Goal: Use online tool/utility: Use online tool/utility

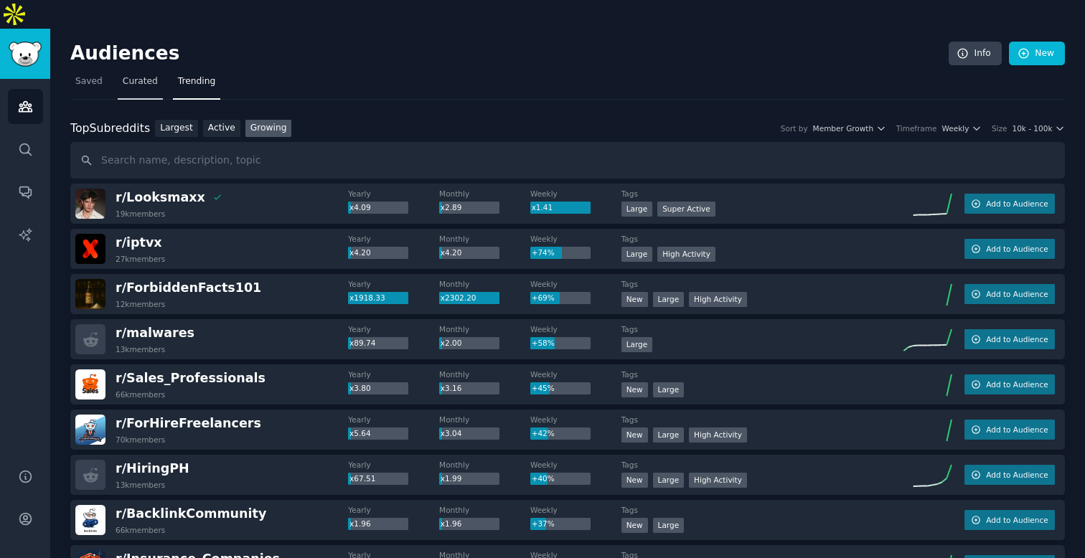
click at [143, 70] on link "Curated" at bounding box center [140, 84] width 45 height 29
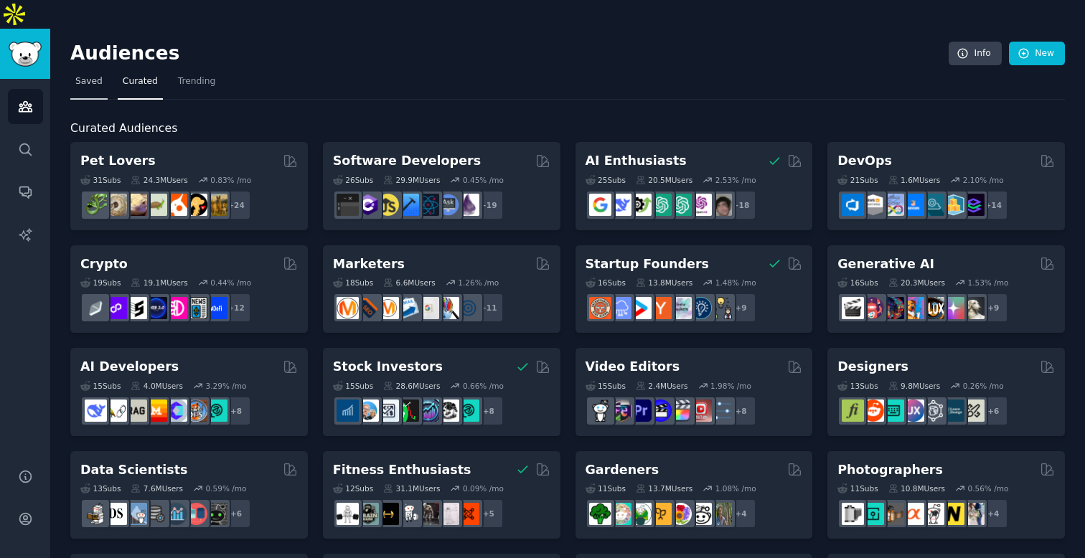
click at [86, 70] on link "Saved" at bounding box center [88, 84] width 37 height 29
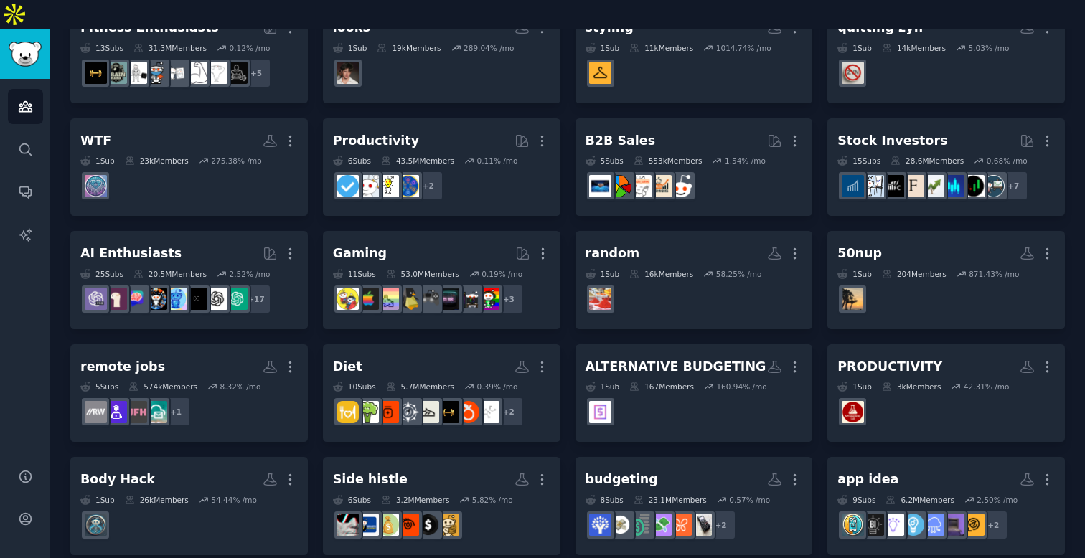
scroll to position [238, 0]
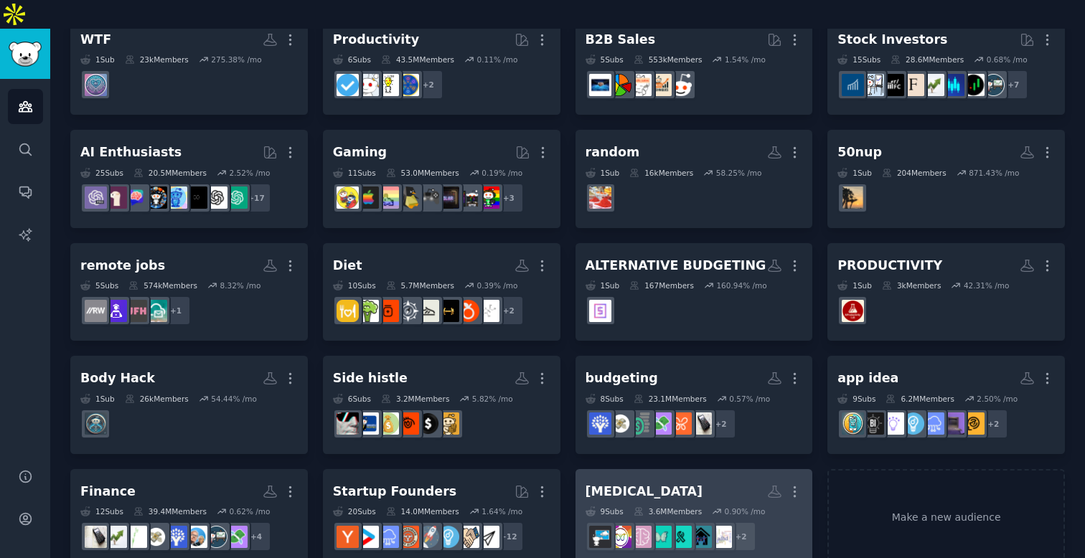
click at [659, 479] on h2 "[MEDICAL_DATA] More" at bounding box center [693, 491] width 217 height 25
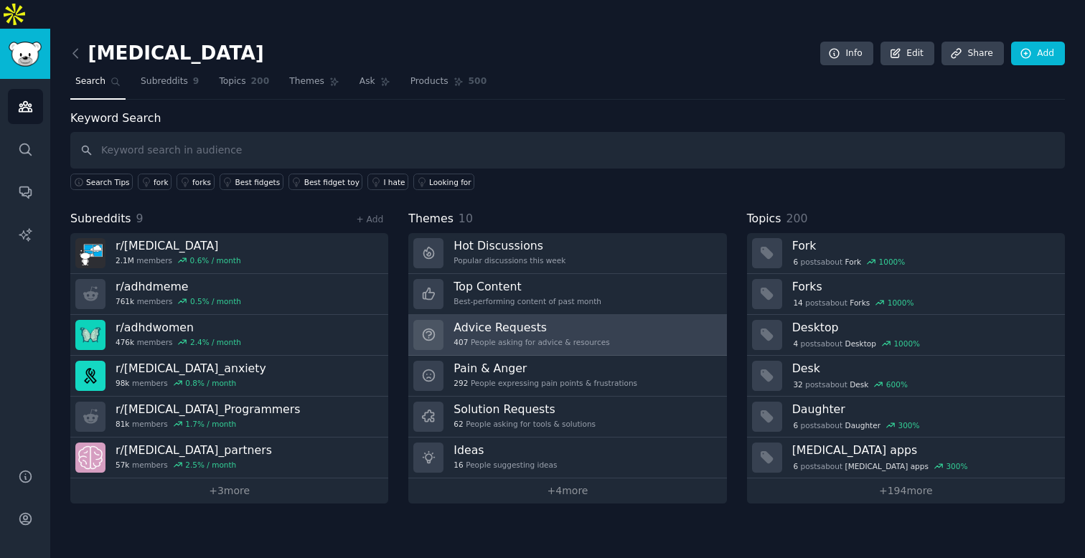
click at [501, 320] on h3 "Advice Requests" at bounding box center [531, 327] width 156 height 15
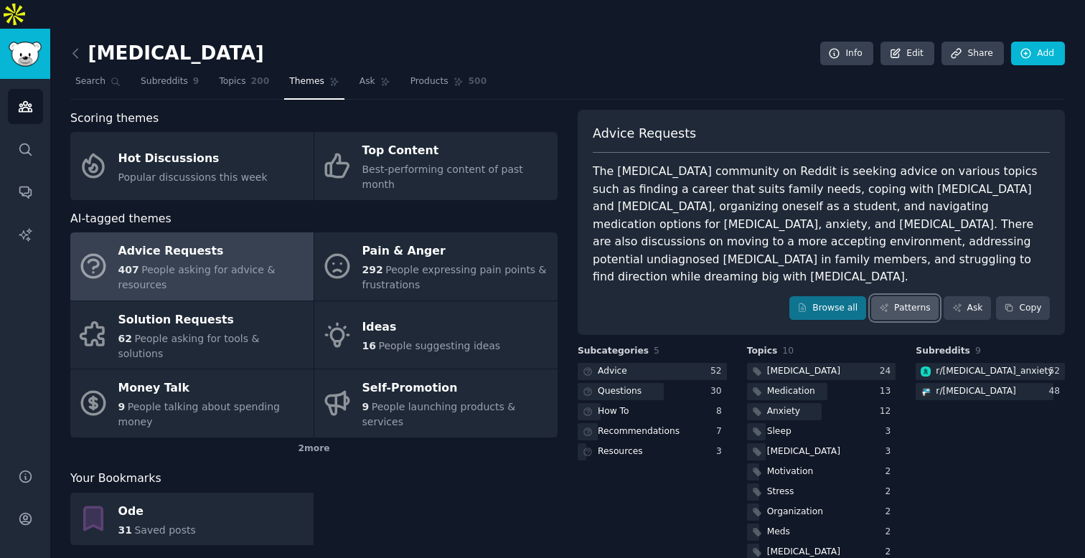
click at [901, 296] on link "Patterns" at bounding box center [904, 308] width 67 height 24
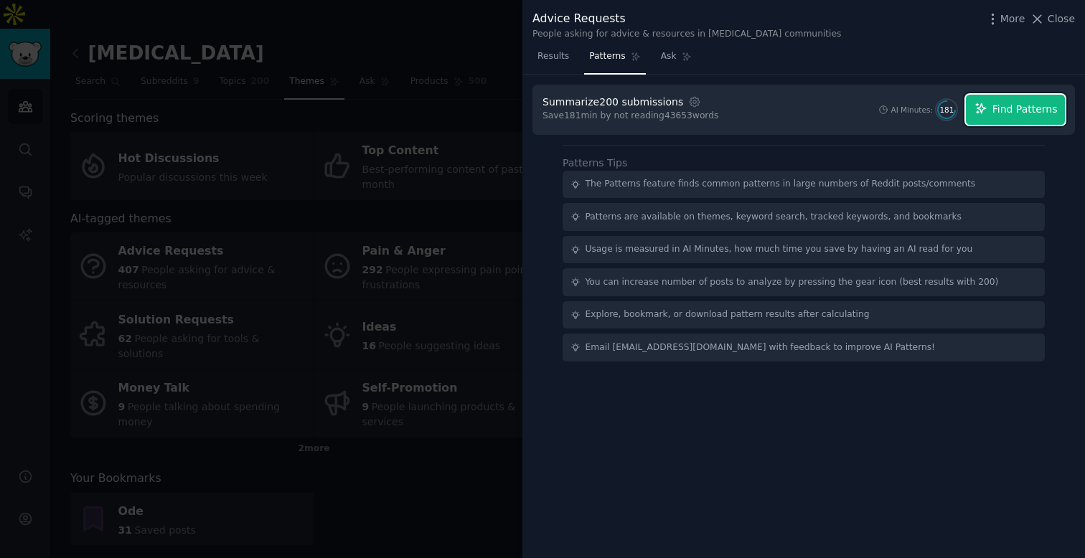
click at [1024, 111] on span "Find Patterns" at bounding box center [1024, 109] width 65 height 15
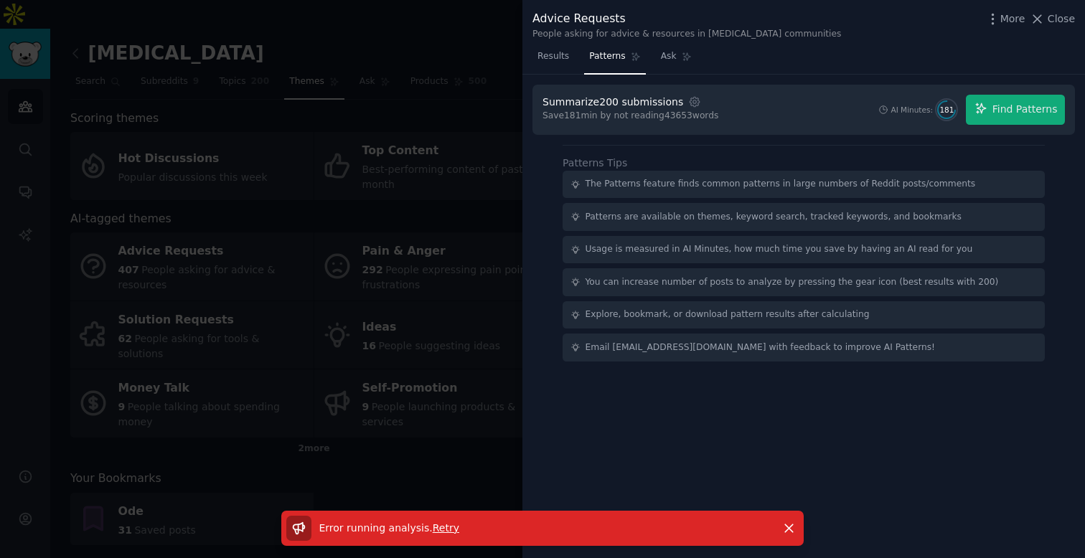
click at [709, 543] on div "Error running analysis . Retry Dismiss" at bounding box center [542, 528] width 522 height 35
click at [793, 525] on icon "button" at bounding box center [788, 528] width 15 height 15
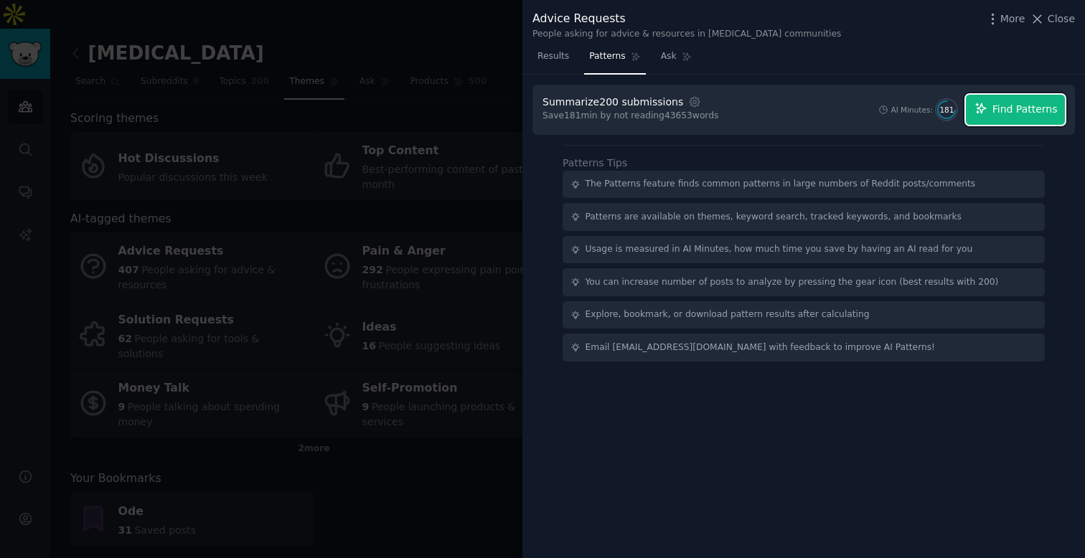
click at [1002, 121] on button "Find Patterns" at bounding box center [1015, 110] width 99 height 30
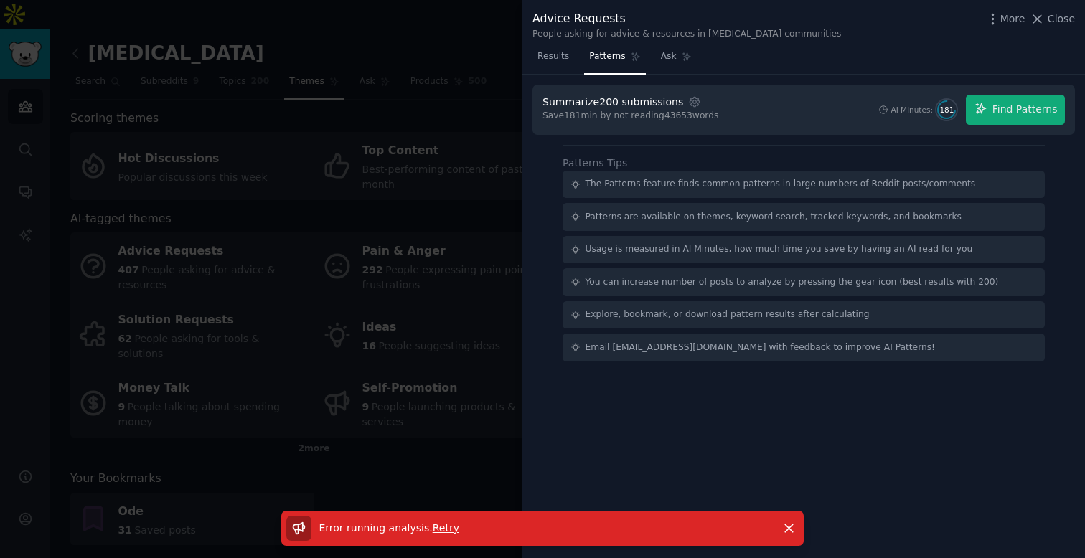
click at [1023, 125] on div "[DEMOGRAPHIC_DATA] 200 submissions Settings Save 181 min by not reading 43653 w…" at bounding box center [803, 110] width 542 height 50
